Goal: Information Seeking & Learning: Learn about a topic

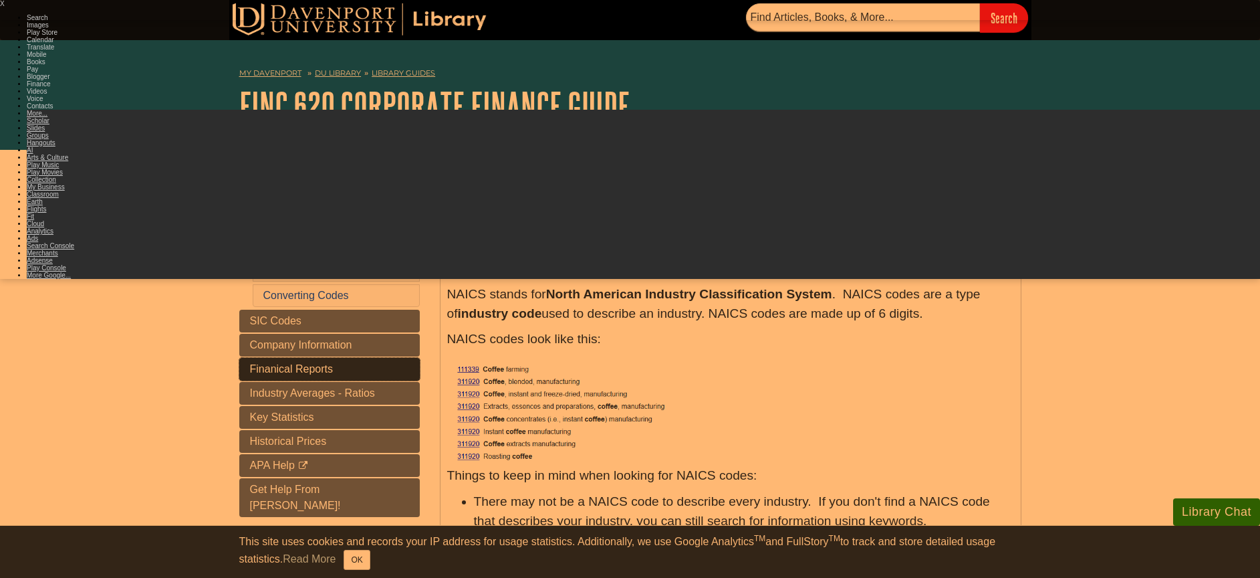
click at [376, 380] on link "Finanical Reports" at bounding box center [329, 369] width 181 height 23
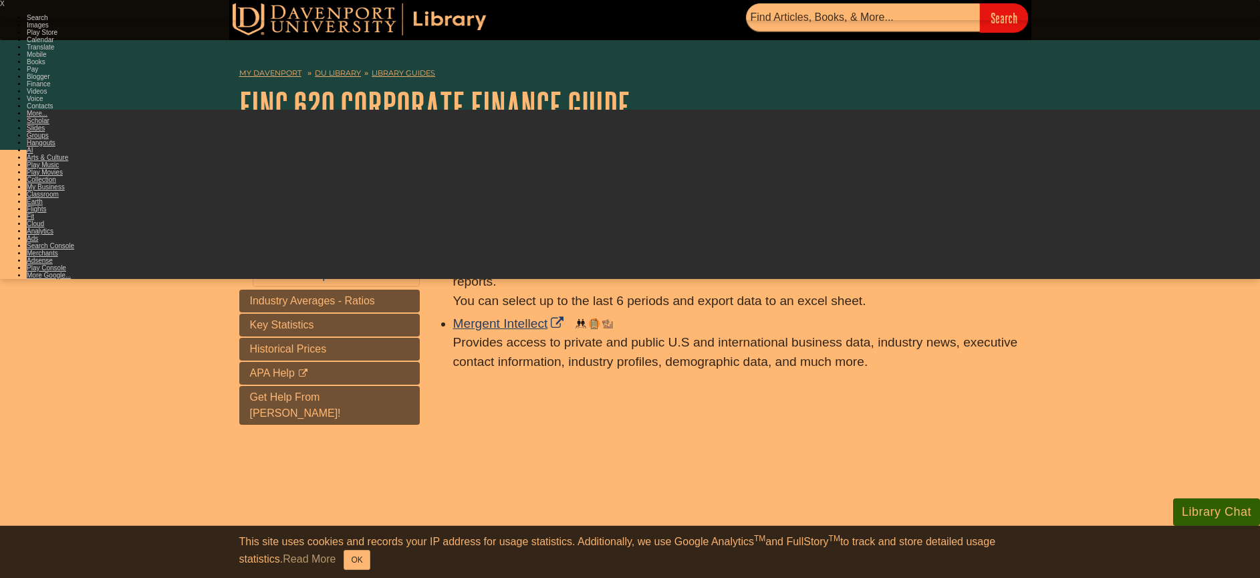
click at [531, 250] on link "[PERSON_NAME] Business: Insights" at bounding box center [569, 243] width 232 height 14
click at [401, 237] on link "Company Information" at bounding box center [329, 226] width 181 height 23
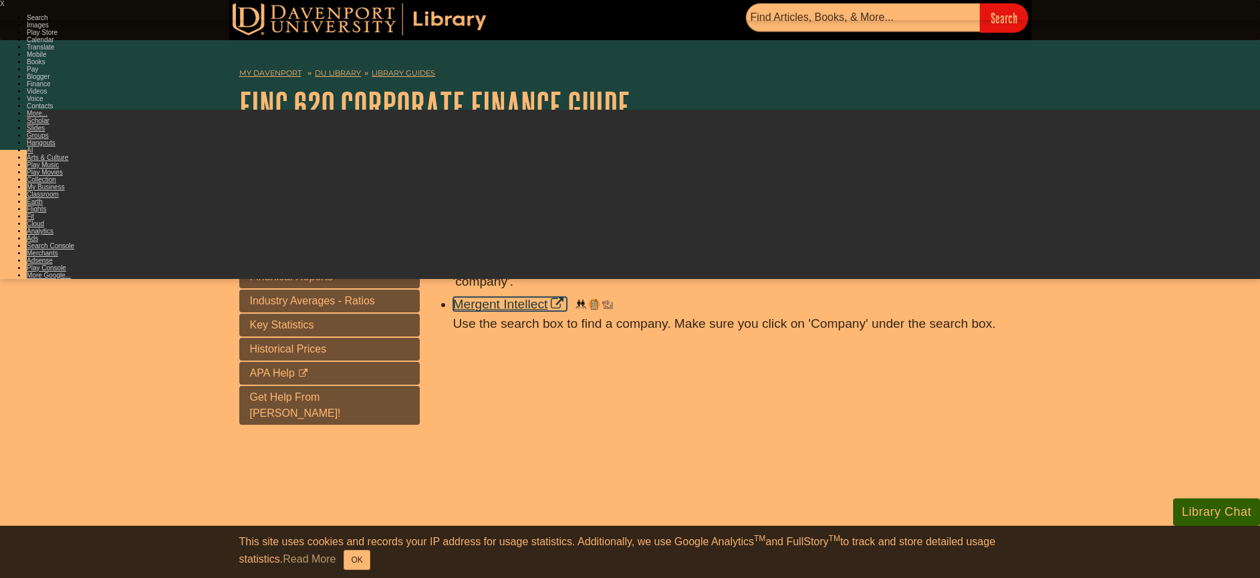
click at [518, 311] on link "Mergent Intellect" at bounding box center [510, 304] width 114 height 14
click at [338, 312] on link "Industry Averages - Ratios" at bounding box center [329, 301] width 181 height 23
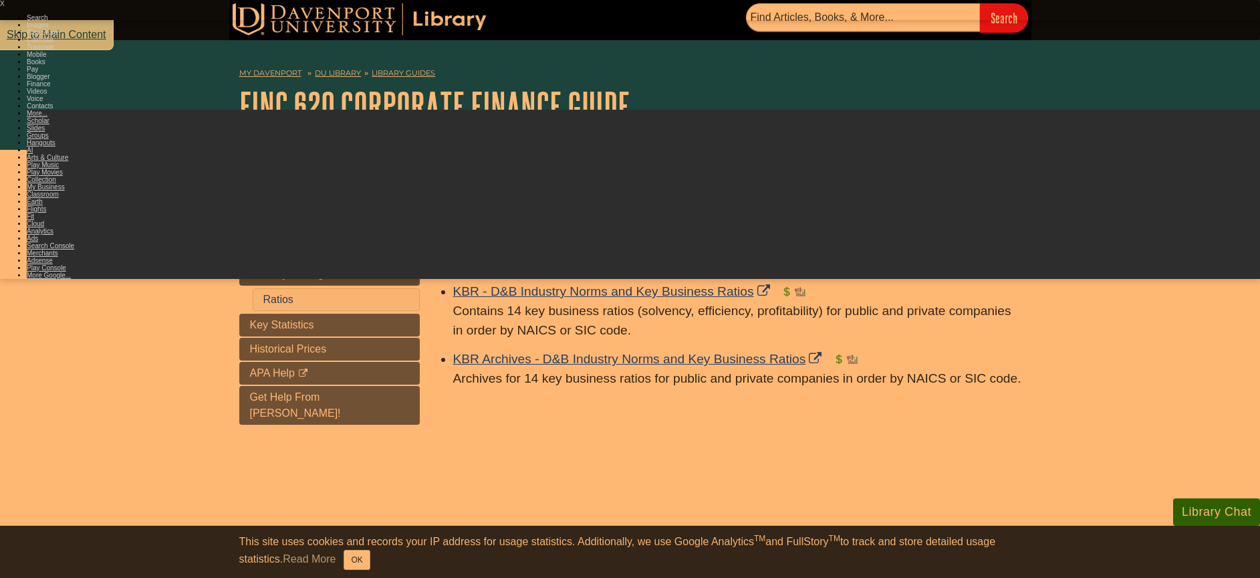
scroll to position [239, 0]
